Goal: Transaction & Acquisition: Purchase product/service

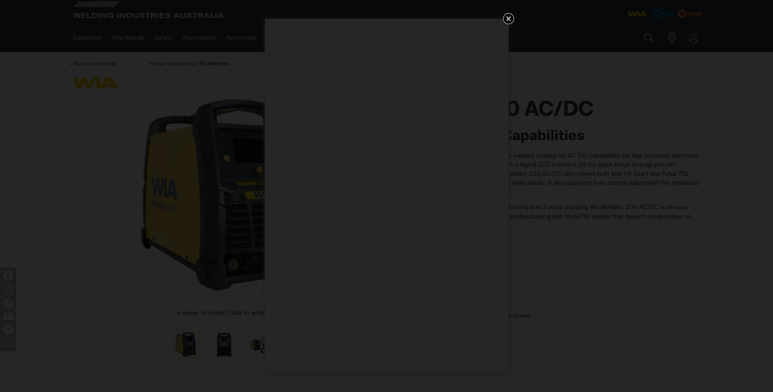
click at [511, 19] on icon "Get 5 WIA Welding Guides Free!" at bounding box center [509, 19] width 10 height 10
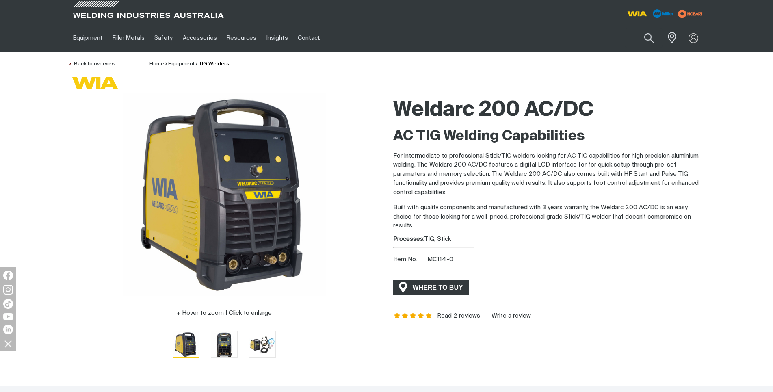
click at [440, 285] on span "WHERE TO BUY" at bounding box center [437, 287] width 61 height 13
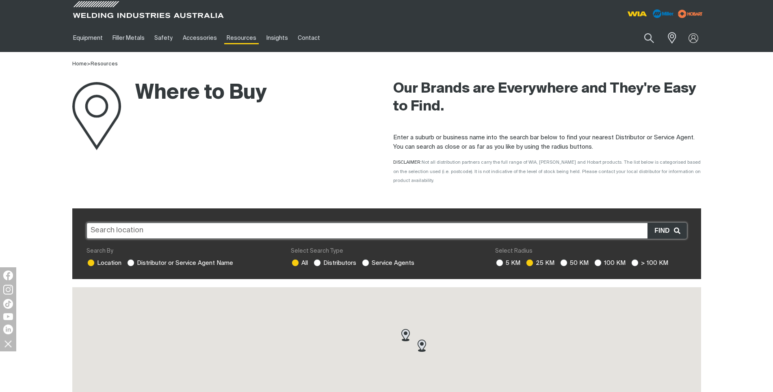
click at [186, 224] on input "text" at bounding box center [387, 231] width 600 height 16
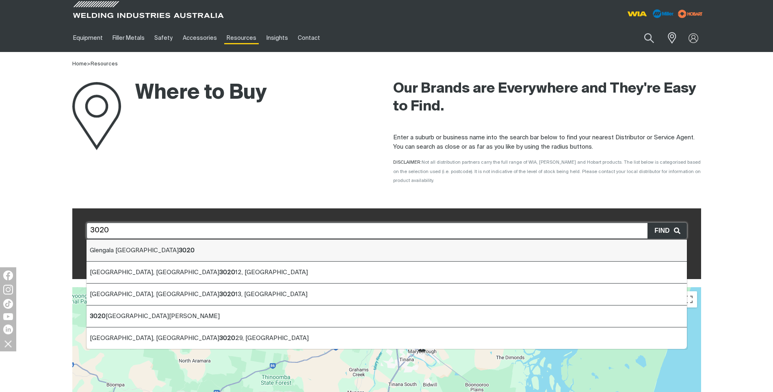
click at [110, 247] on span "Glengala VIC 3020" at bounding box center [142, 250] width 105 height 6
type input "Glengala VIC 3020"
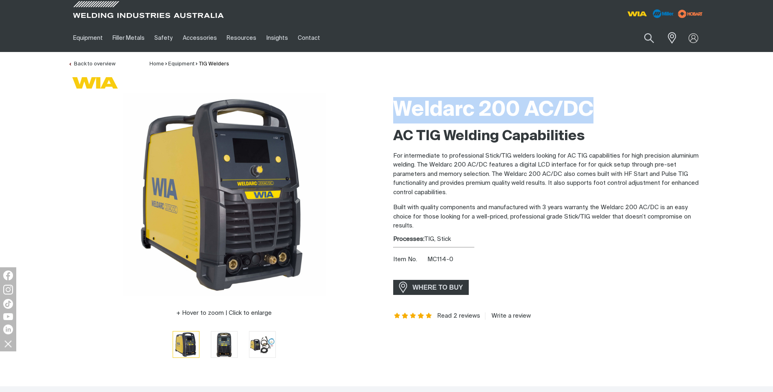
drag, startPoint x: 395, startPoint y: 106, endPoint x: 601, endPoint y: 108, distance: 206.4
click at [601, 108] on h1 "Weldarc 200 AC/DC" at bounding box center [549, 110] width 312 height 26
copy h1 "Weldarc 200 AC/DC"
